Goal: Information Seeking & Learning: Compare options

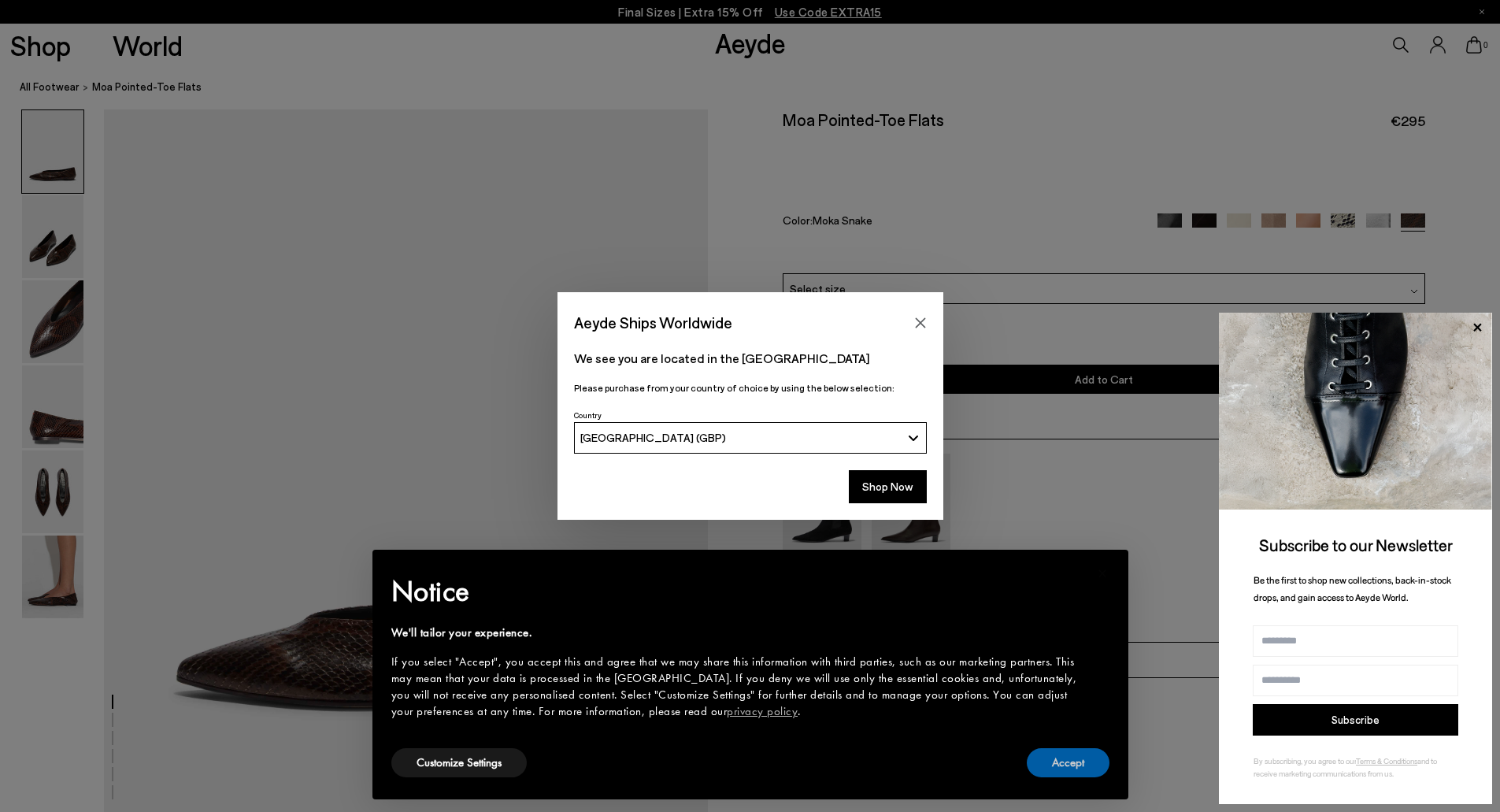
drag, startPoint x: 1088, startPoint y: 764, endPoint x: 1077, endPoint y: 749, distance: 18.6
click at [1087, 764] on button "Accept" at bounding box center [1068, 763] width 82 height 29
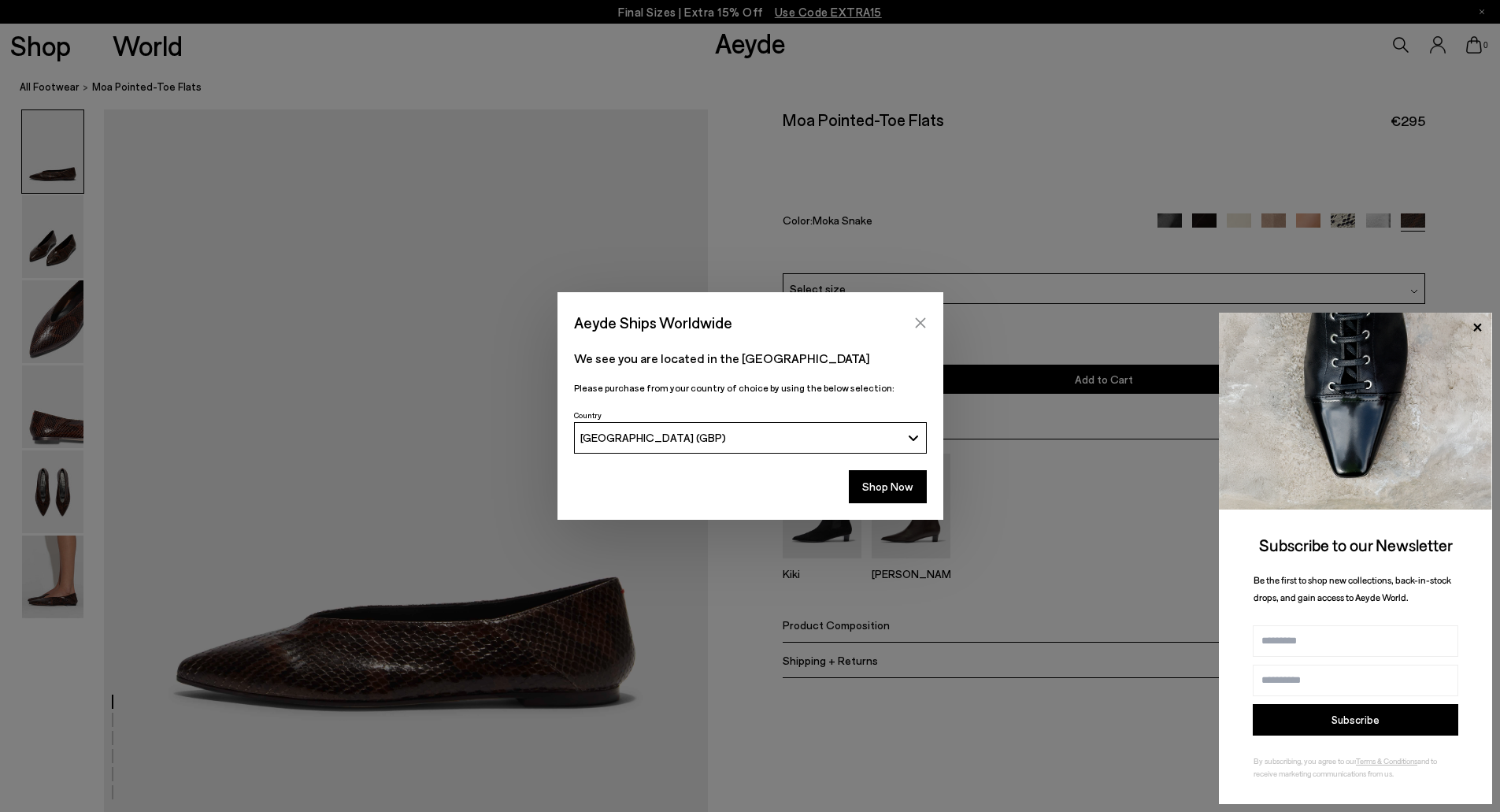
click at [918, 322] on icon "Close" at bounding box center [920, 323] width 12 height 12
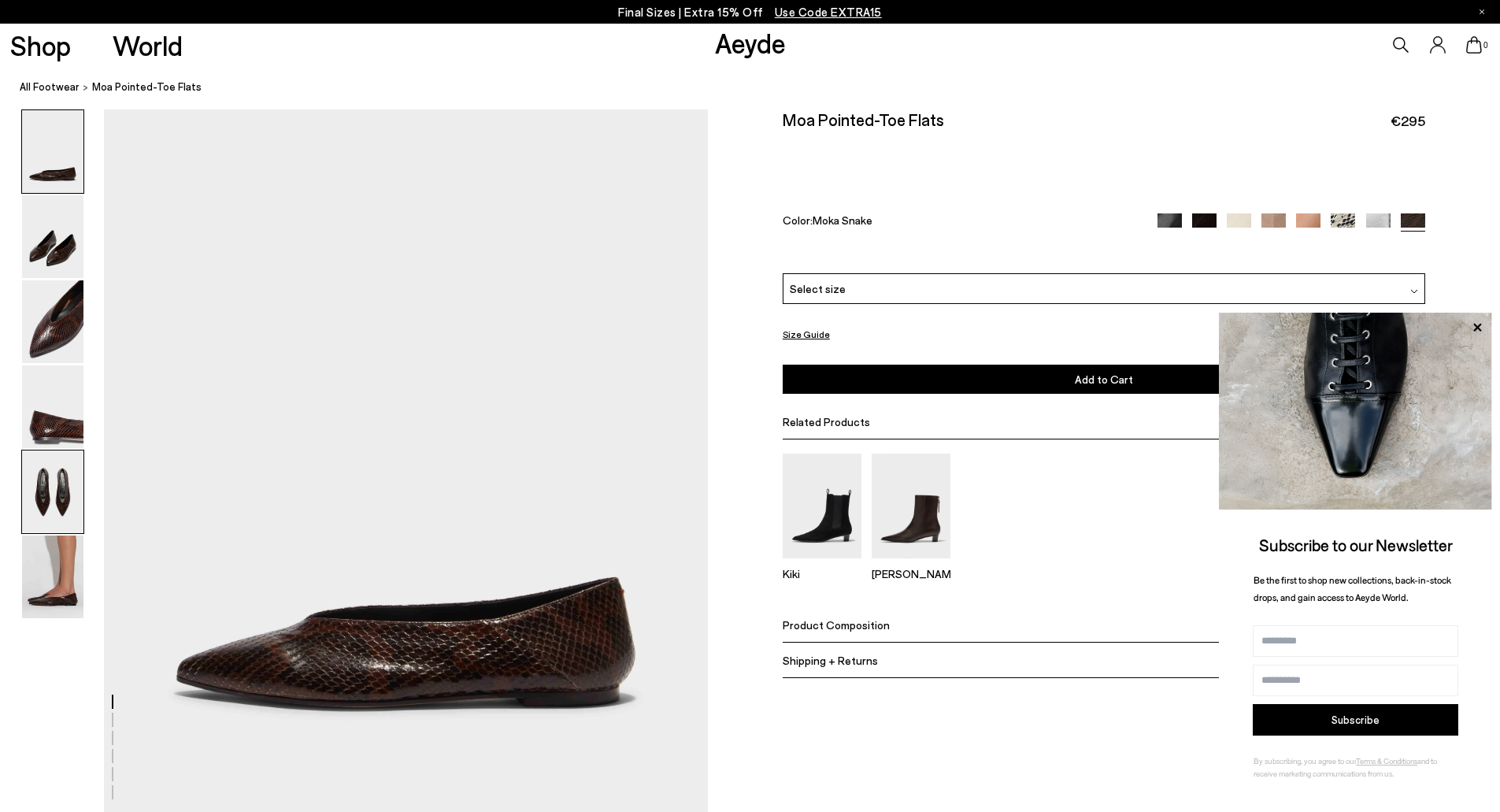
click at [45, 495] on img at bounding box center [52, 491] width 62 height 82
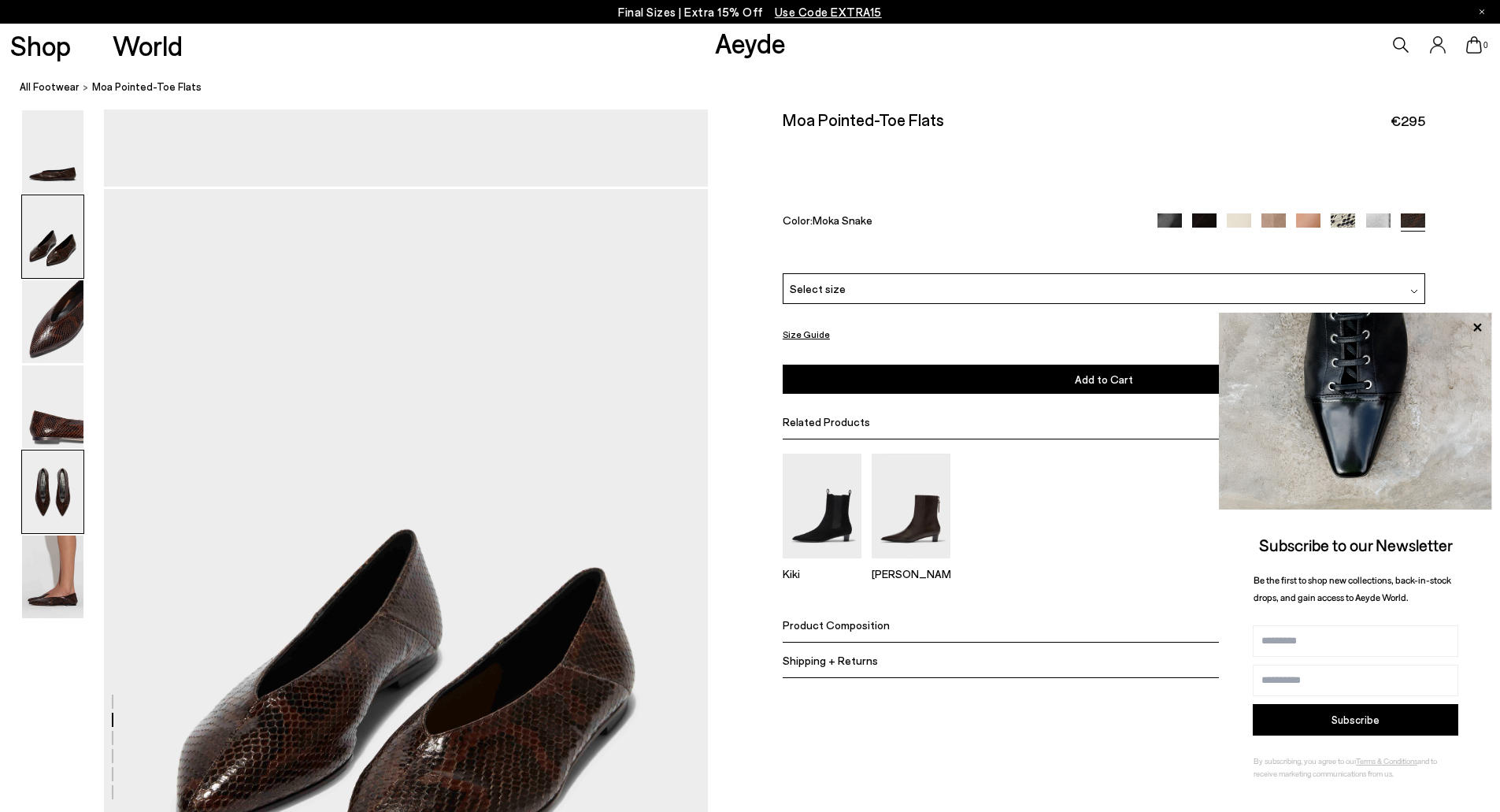
scroll to position [3129, 0]
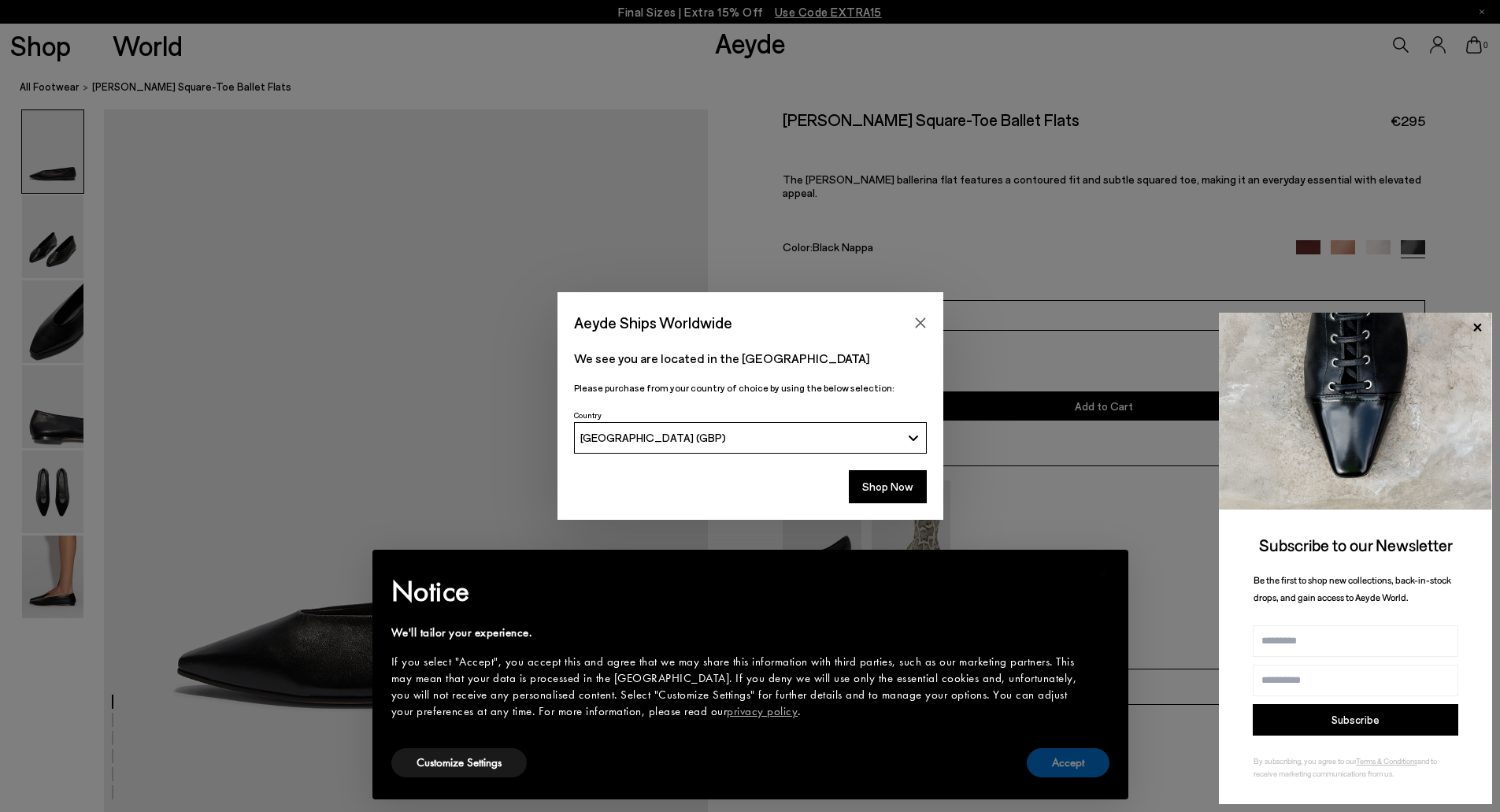
click at [1081, 767] on button "Accept" at bounding box center [1068, 763] width 82 height 29
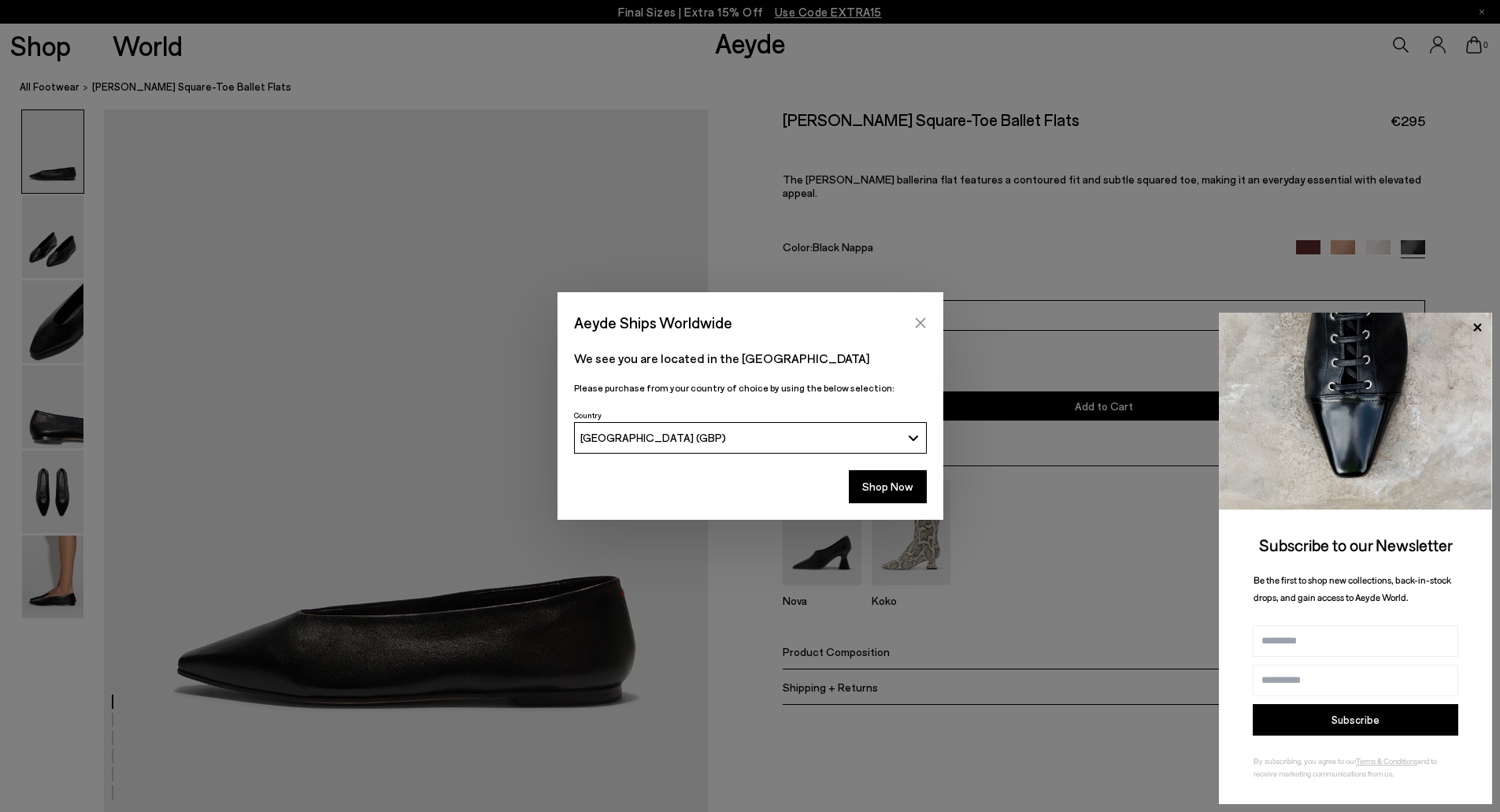
click at [923, 324] on icon "Close" at bounding box center [920, 323] width 12 height 12
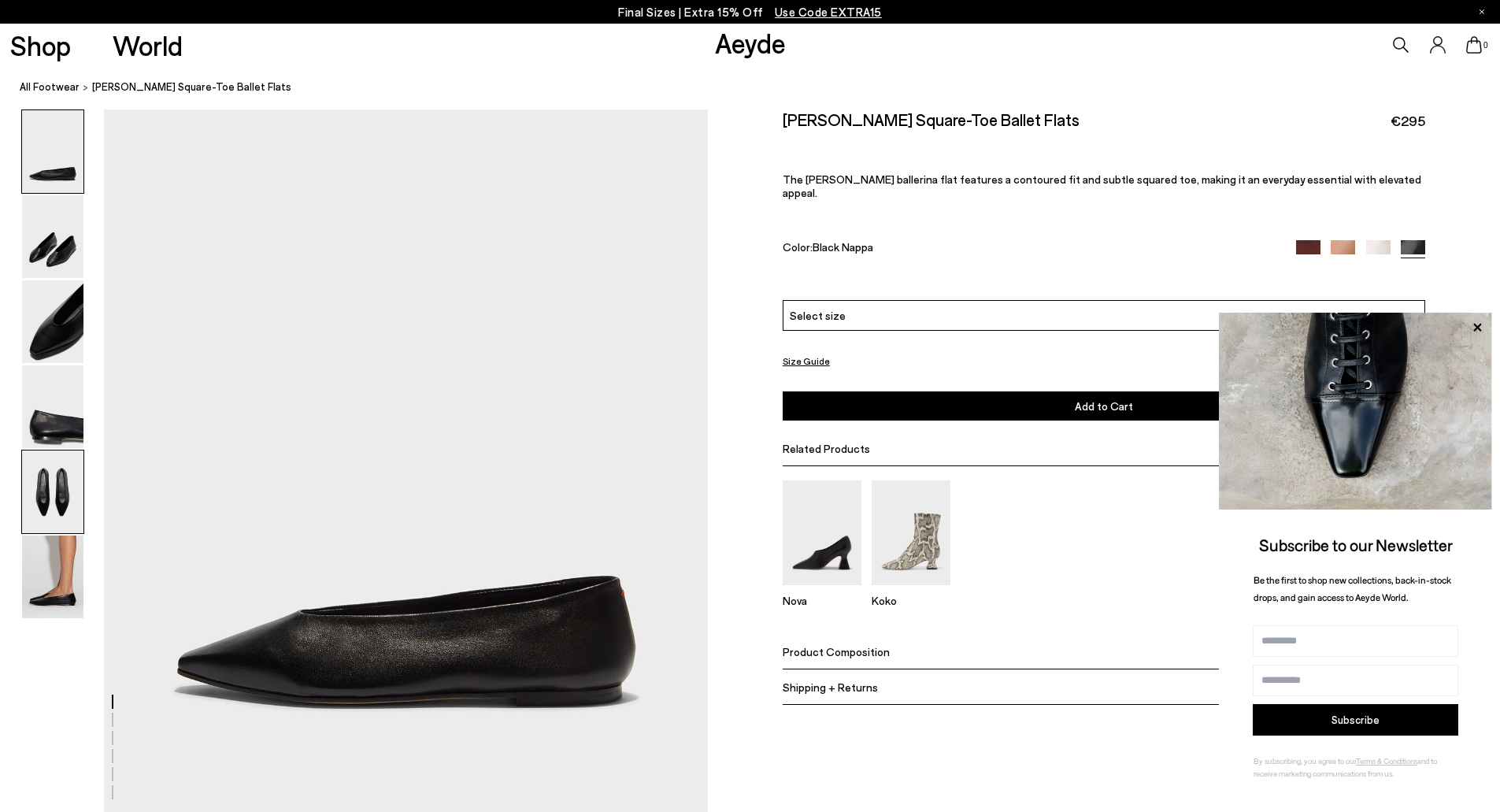
click at [50, 494] on img at bounding box center [52, 491] width 62 height 82
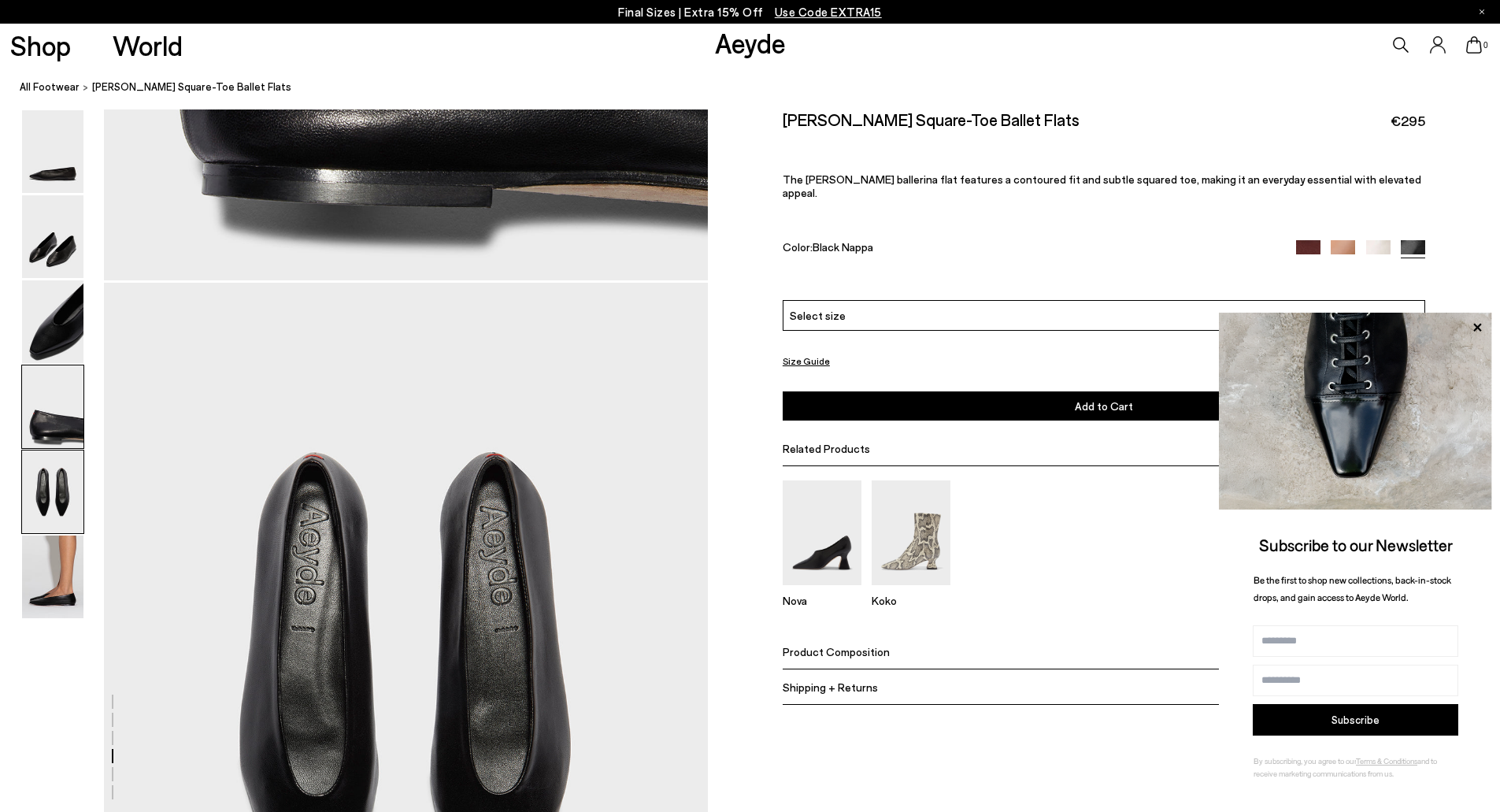
scroll to position [3129, 0]
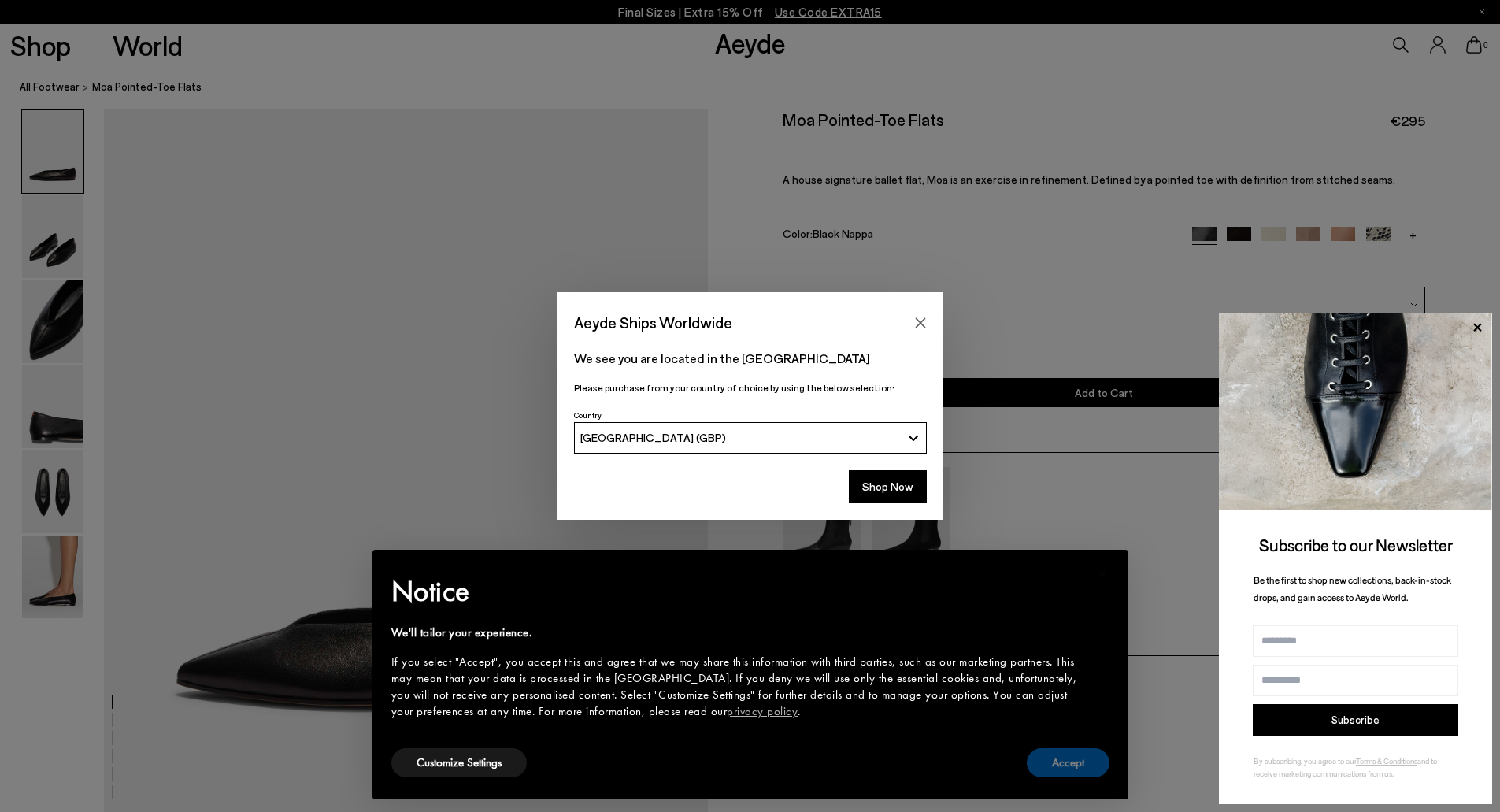
click at [1079, 763] on button "Accept" at bounding box center [1068, 763] width 82 height 29
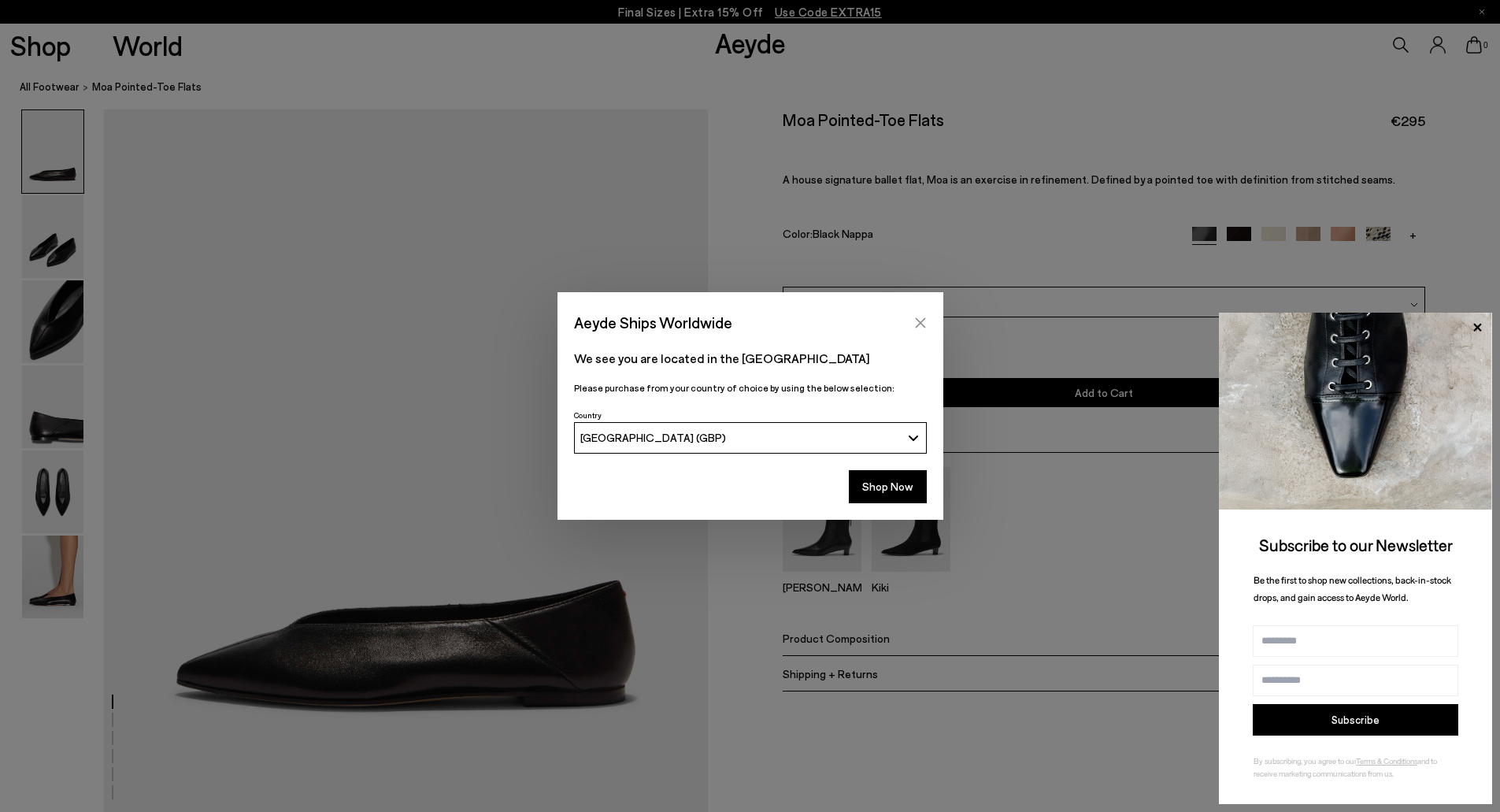
click at [919, 317] on icon "Close" at bounding box center [920, 323] width 12 height 12
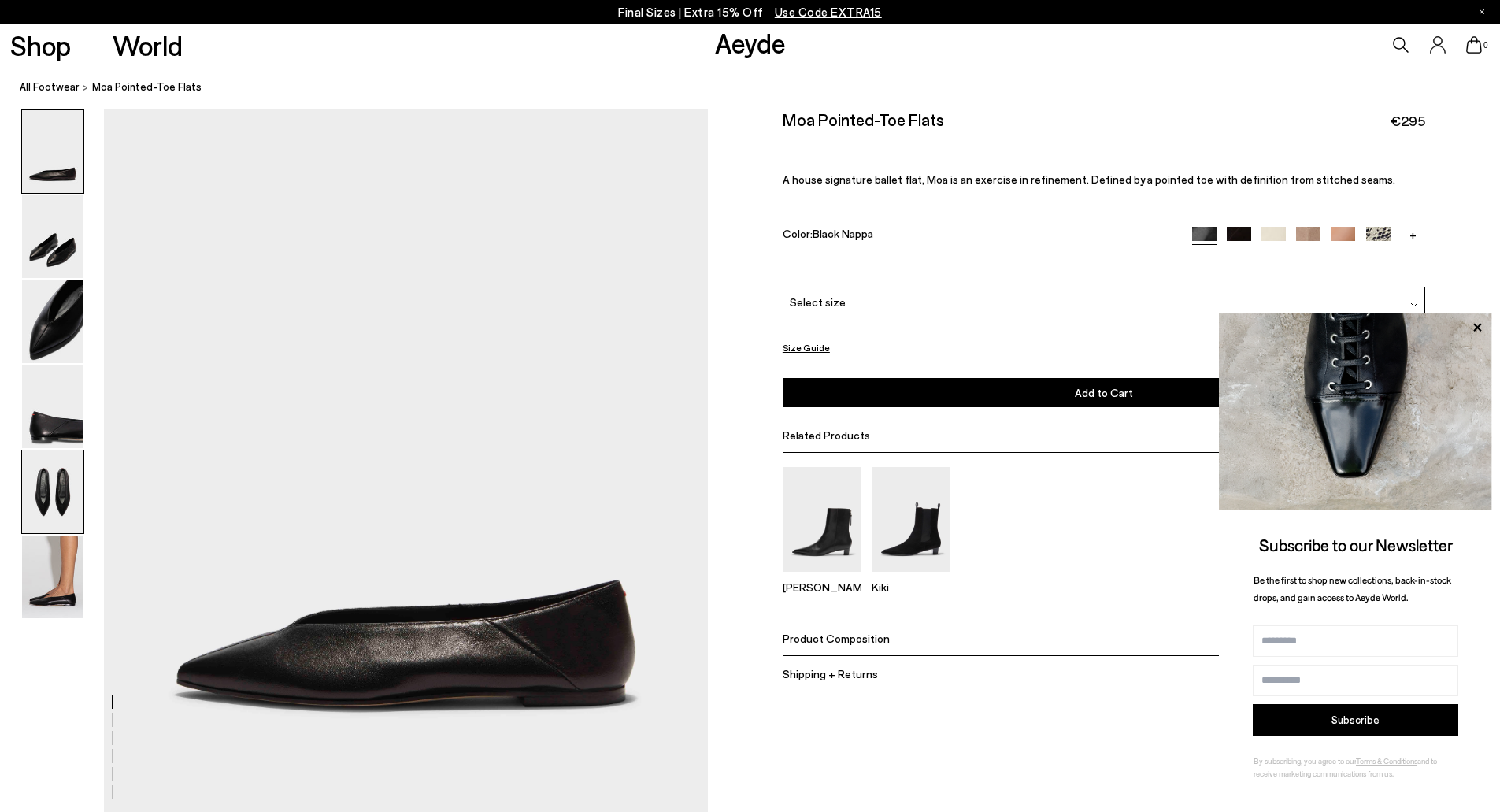
click at [40, 485] on img at bounding box center [52, 491] width 62 height 82
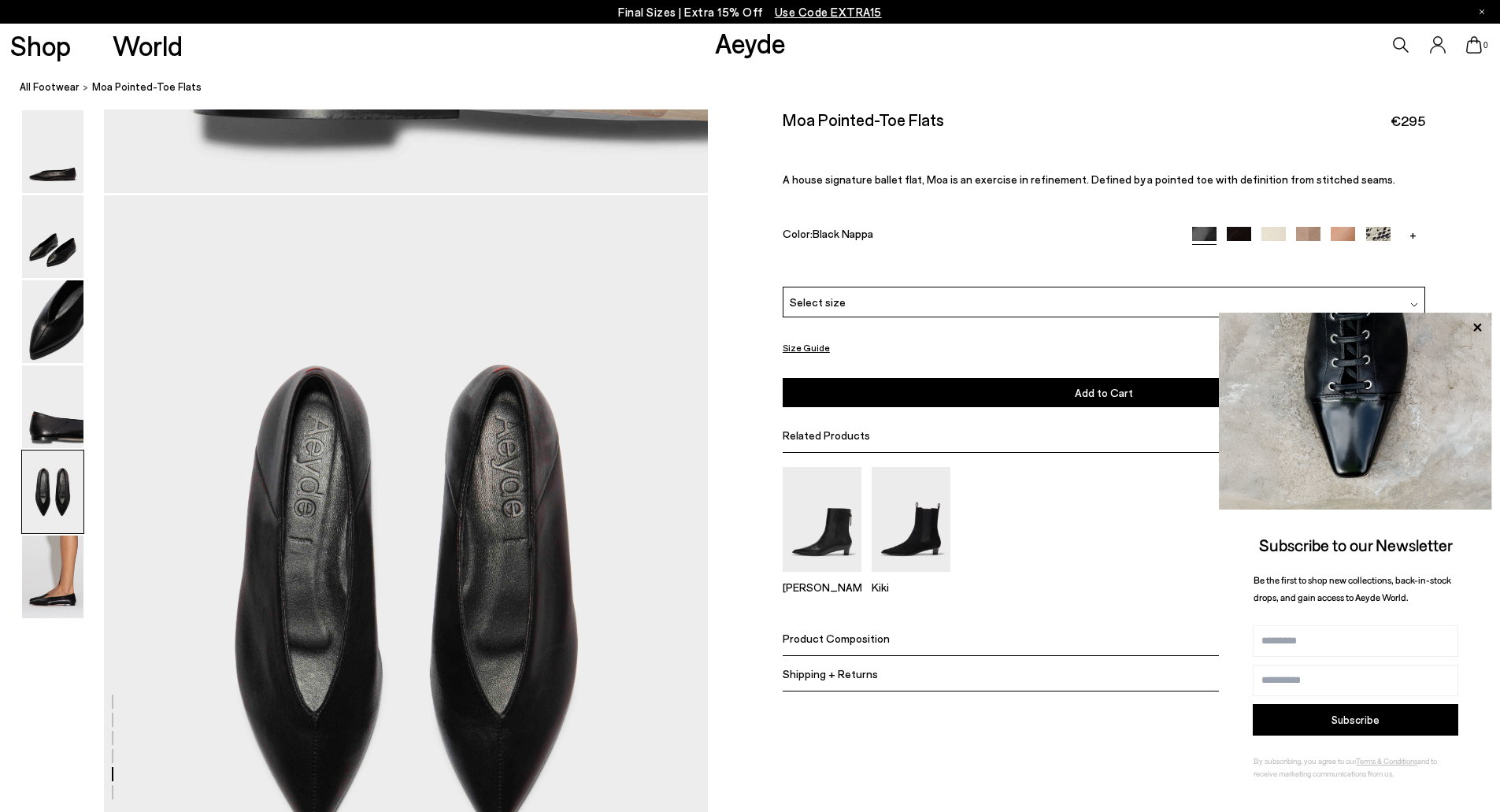
scroll to position [3129, 0]
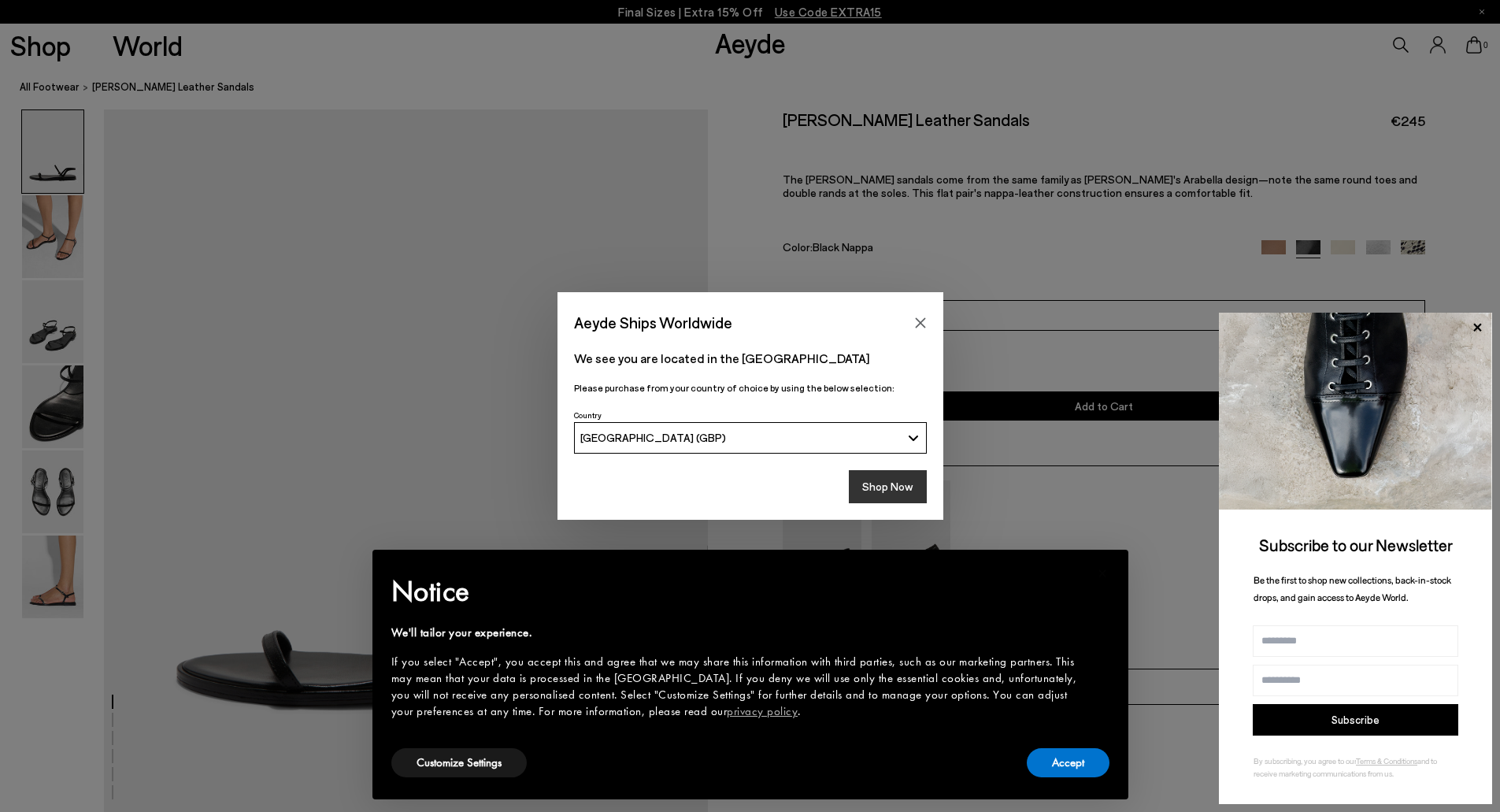
click at [904, 487] on button "Shop Now" at bounding box center [888, 486] width 78 height 33
click at [1081, 763] on button "Accept" at bounding box center [1068, 763] width 82 height 29
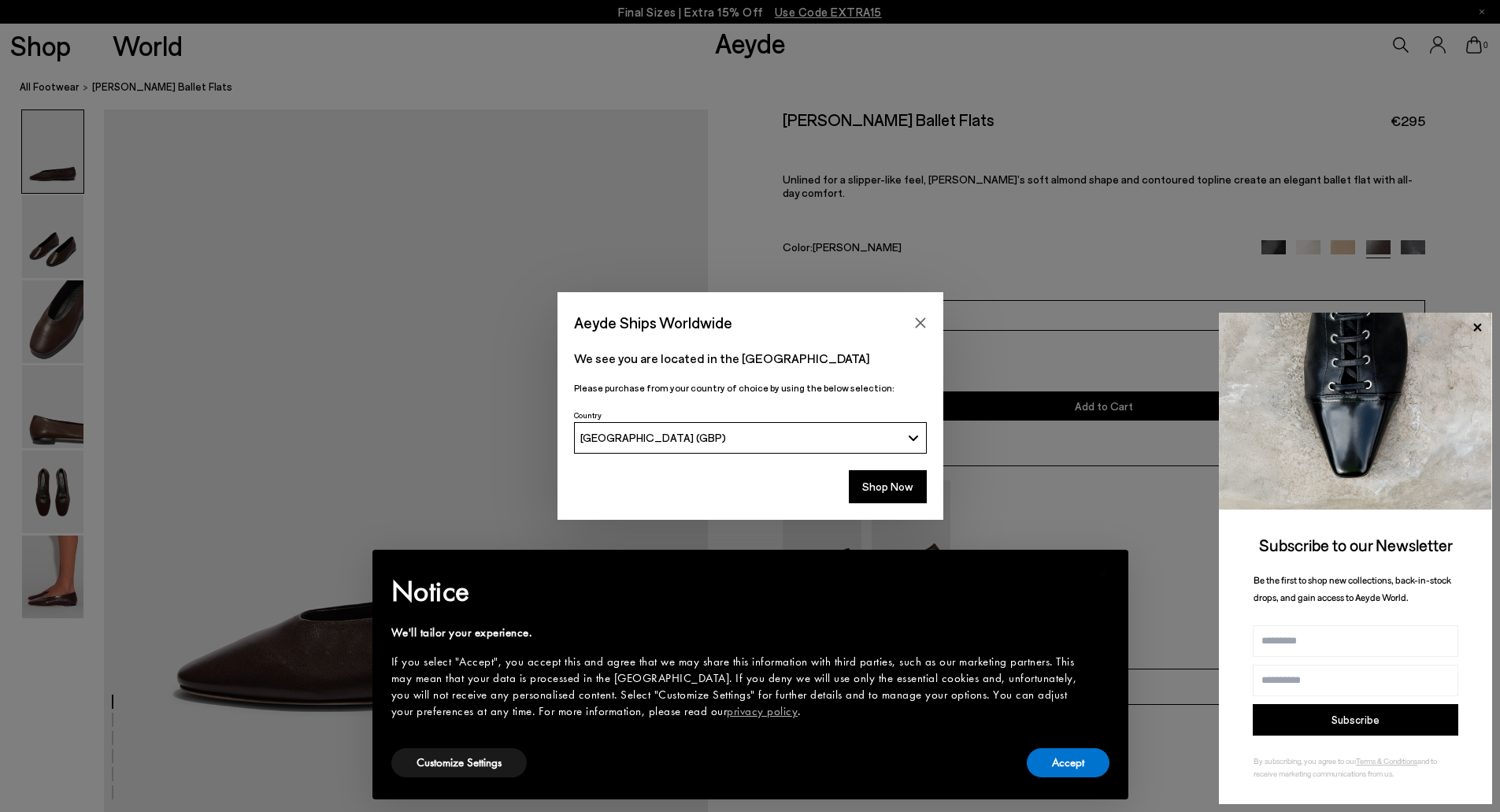
click at [63, 500] on div "Aeyde Ships Worldwide We see you are located in the [GEOGRAPHIC_DATA] Please pu…" at bounding box center [750, 406] width 1500 height 227
click at [55, 500] on div "Aeyde Ships Worldwide We see you are located in the United Kingdom Please purch…" at bounding box center [750, 406] width 1500 height 227
click at [1078, 770] on button "Accept" at bounding box center [1068, 763] width 82 height 29
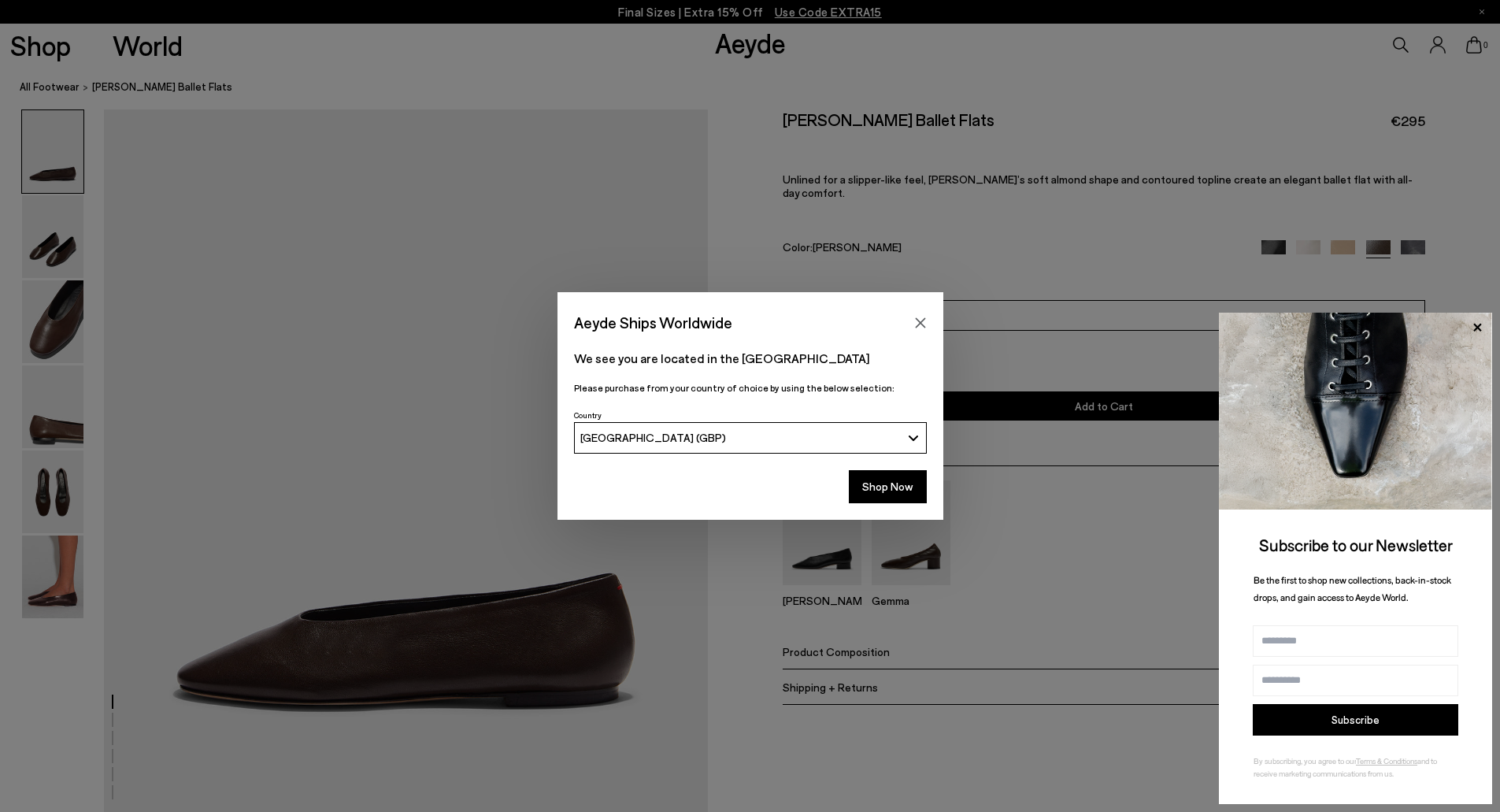
click at [914, 323] on icon "Close" at bounding box center [920, 323] width 12 height 12
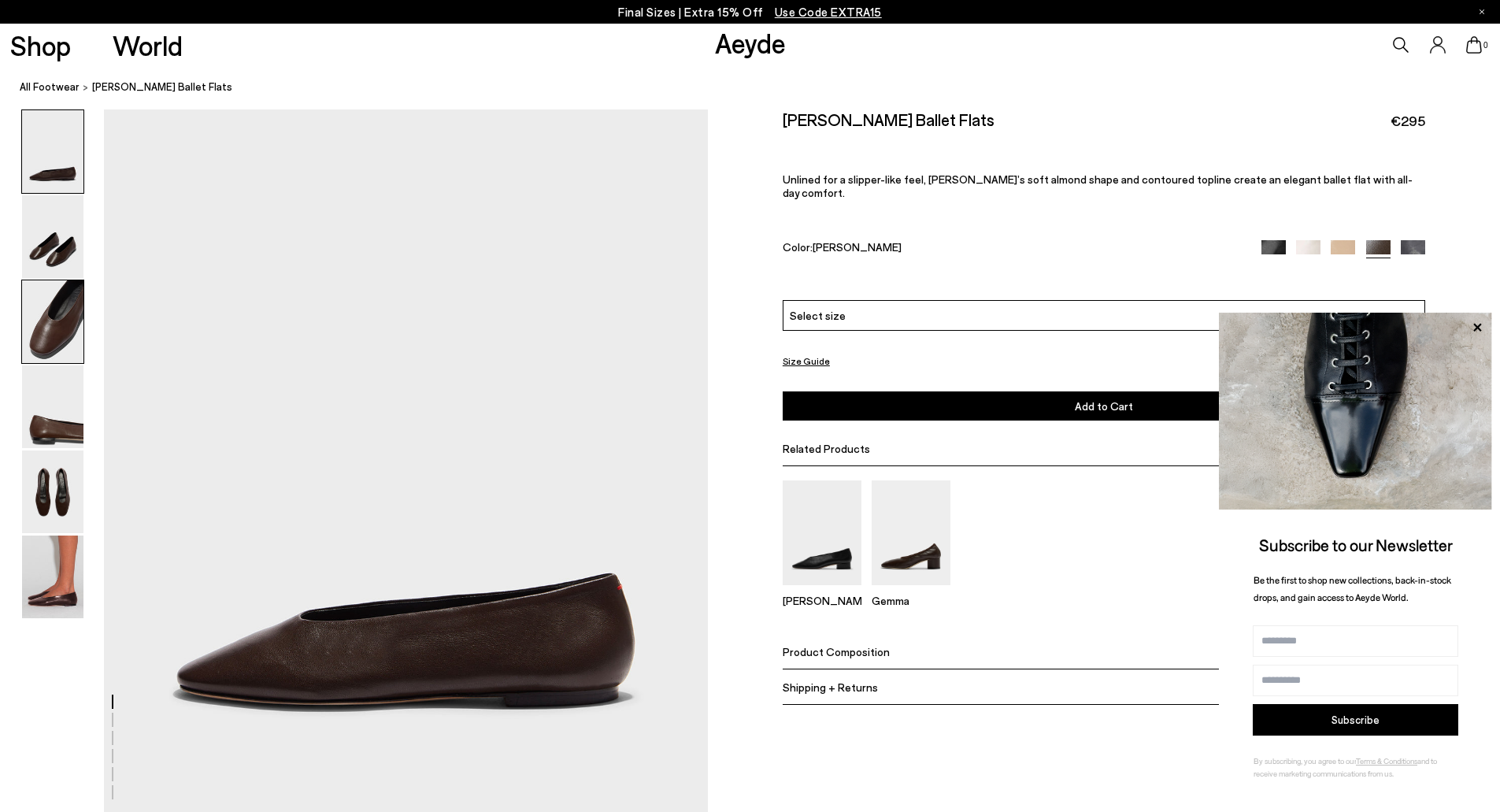
click at [41, 335] on img at bounding box center [52, 321] width 62 height 82
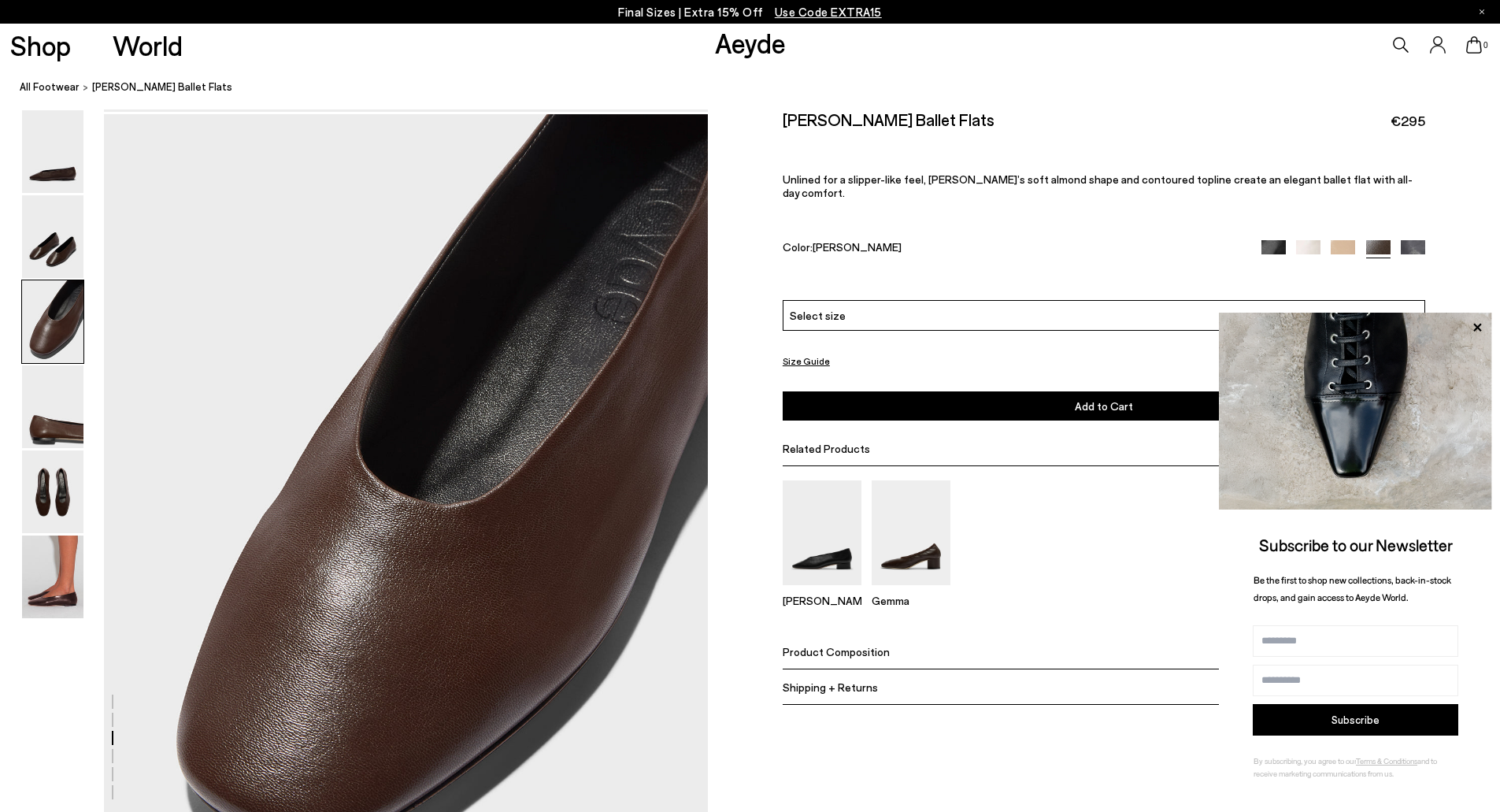
scroll to position [1514, 0]
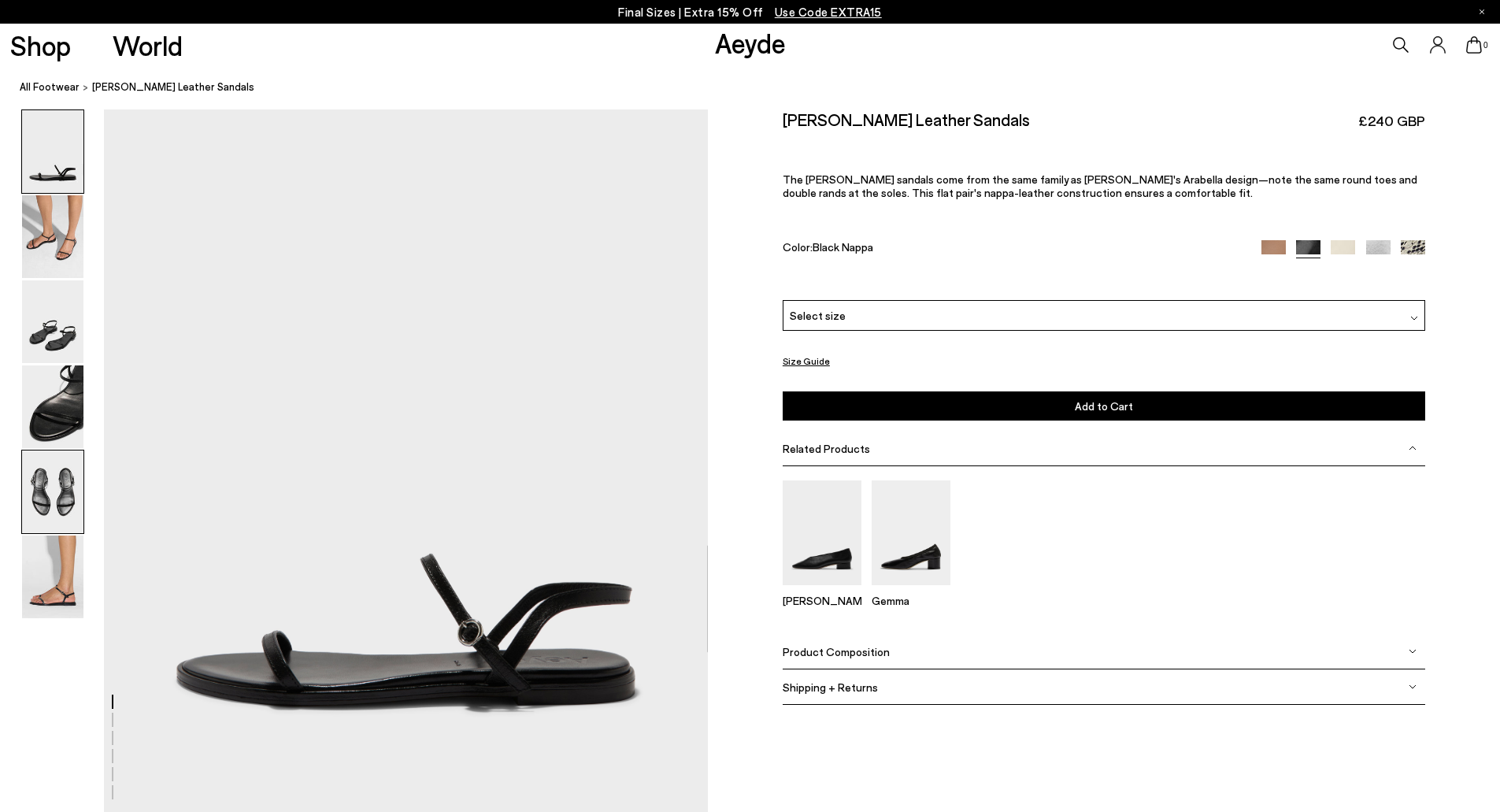
click at [46, 505] on img at bounding box center [52, 491] width 62 height 82
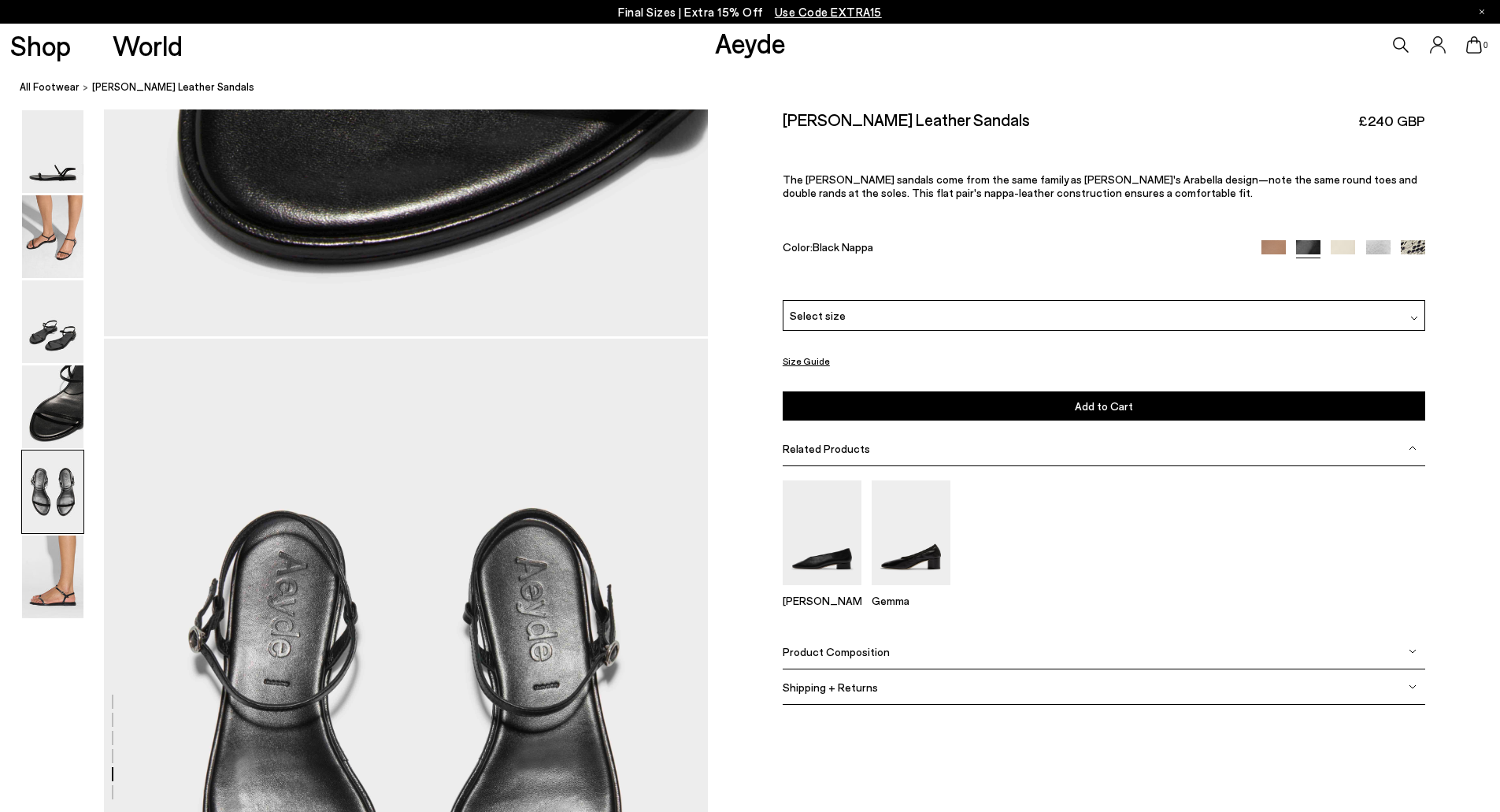
scroll to position [3129, 0]
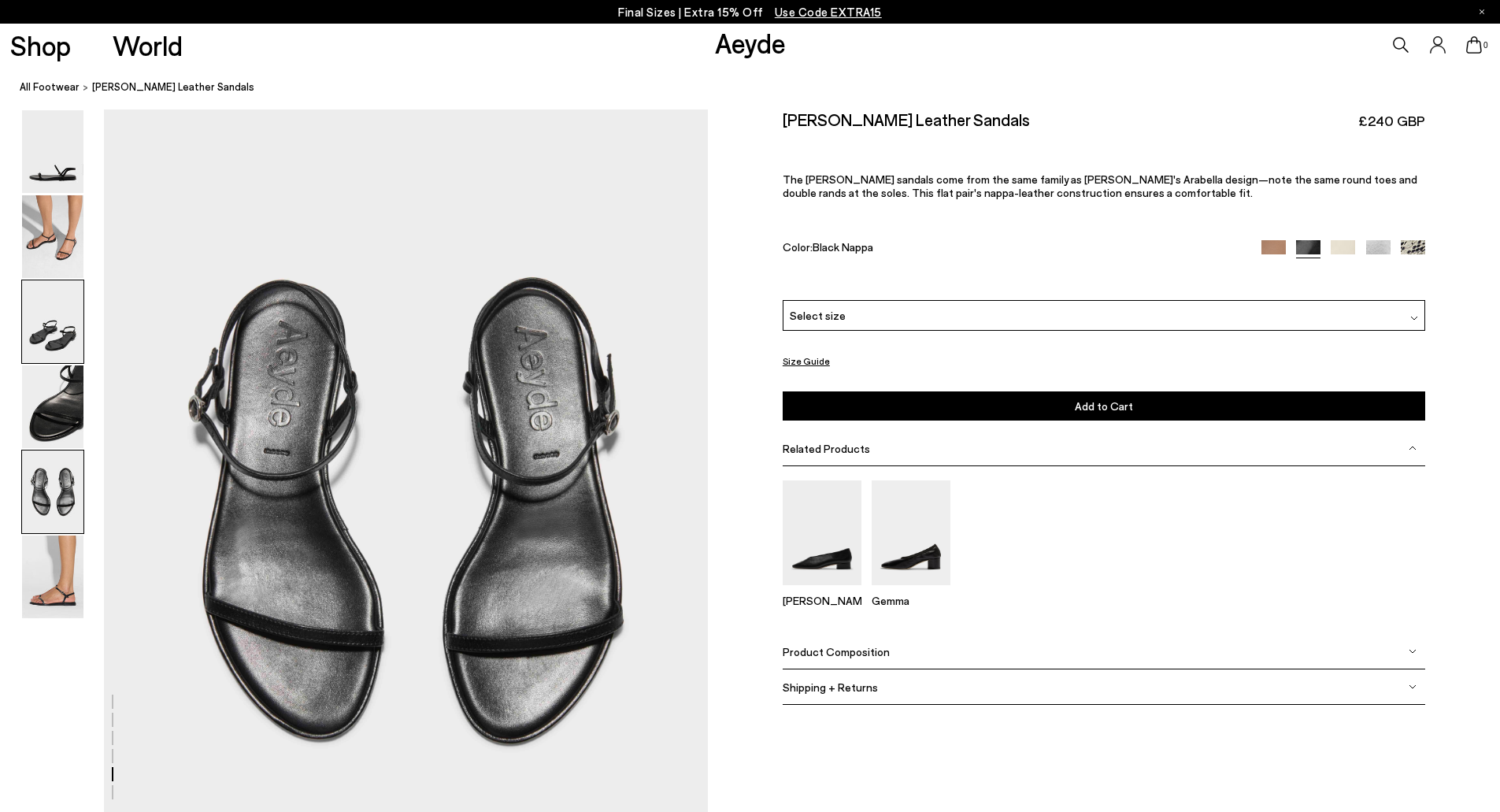
click at [55, 337] on img at bounding box center [52, 321] width 62 height 82
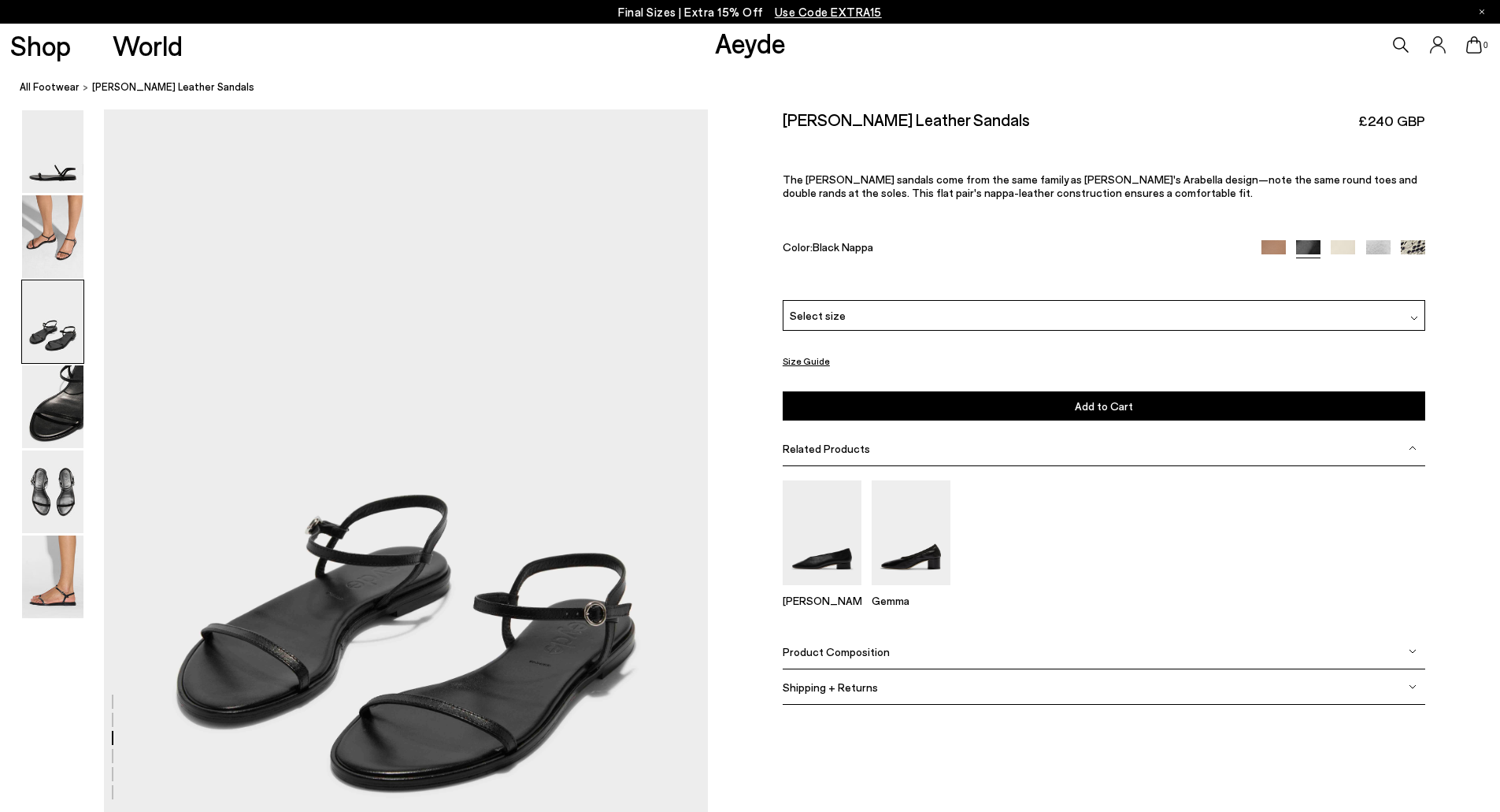
scroll to position [1514, 0]
